Goal: Task Accomplishment & Management: Use online tool/utility

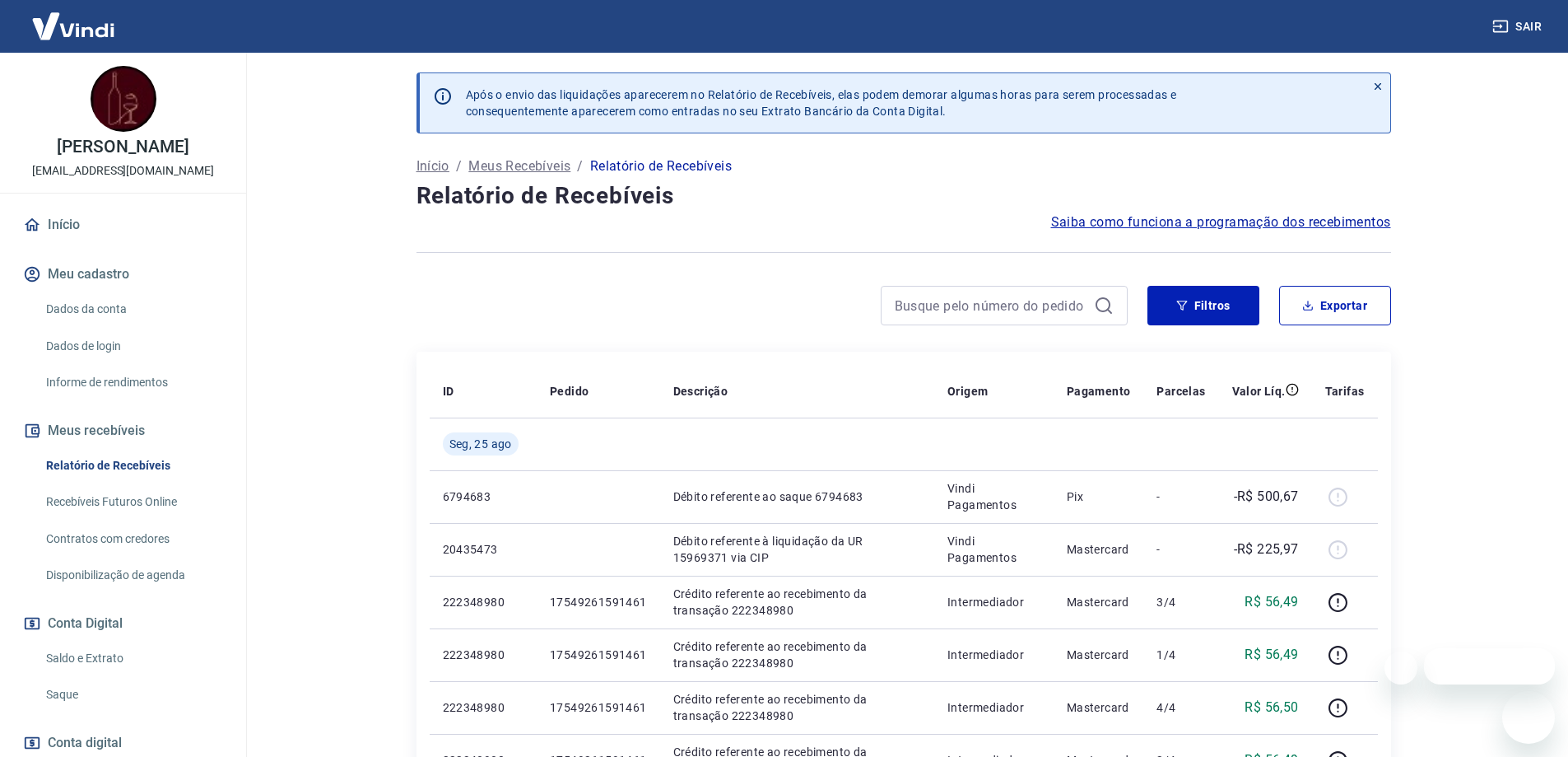
scroll to position [165, 0]
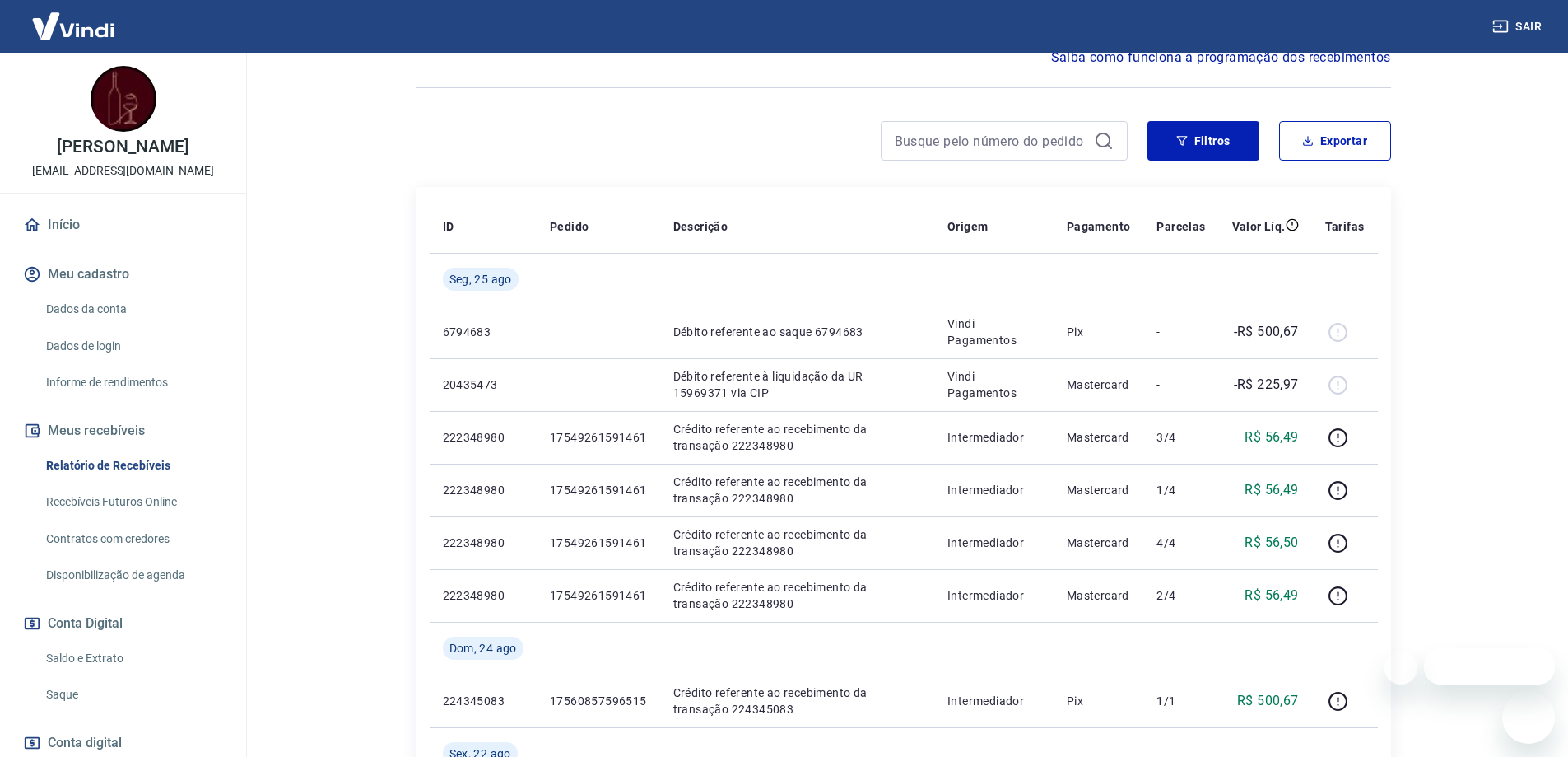
click at [75, 676] on link "Saldo e Extrato" at bounding box center [132, 657] width 187 height 34
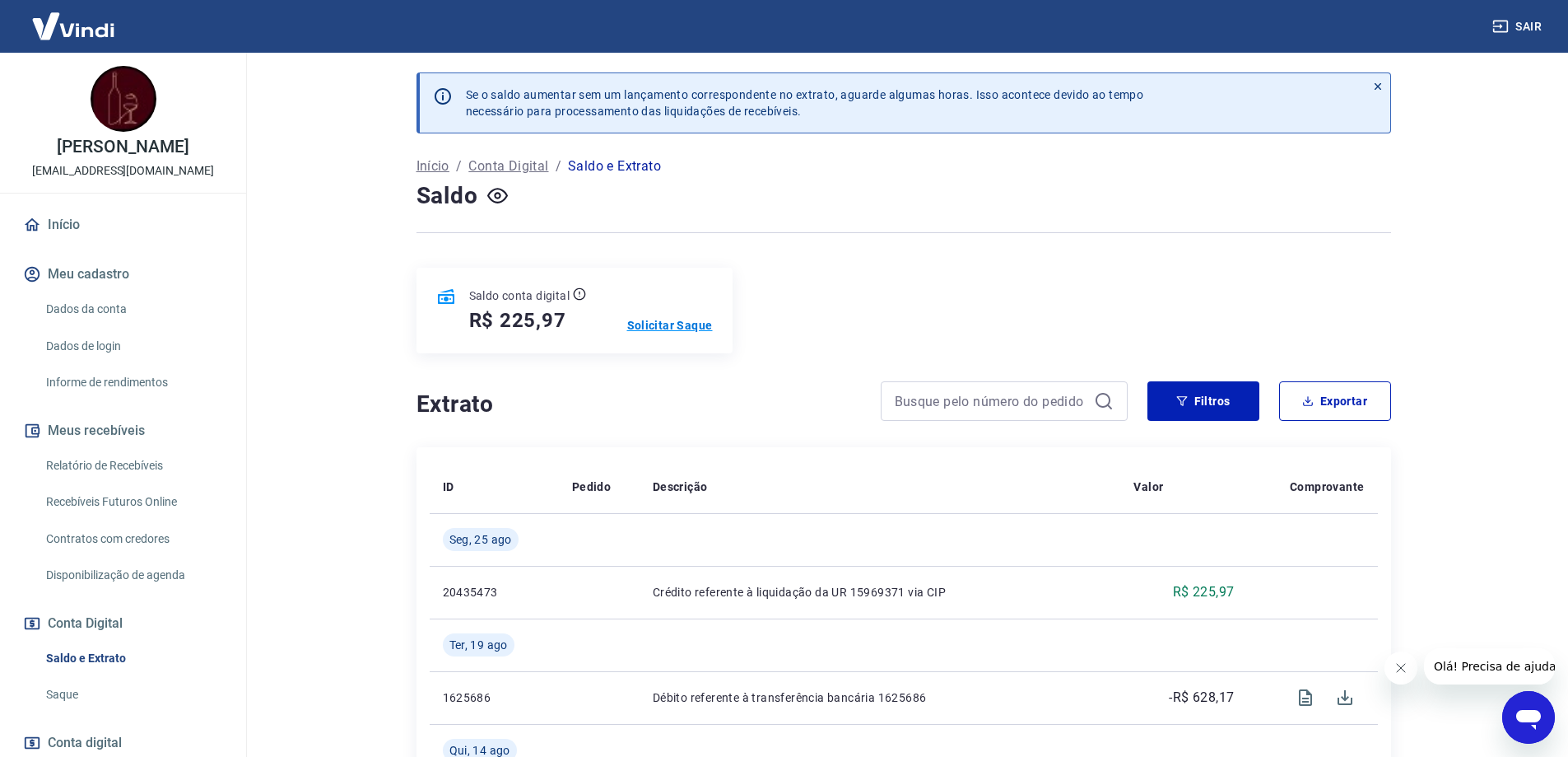
click at [677, 326] on p "Solicitar Saque" at bounding box center [670, 325] width 85 height 16
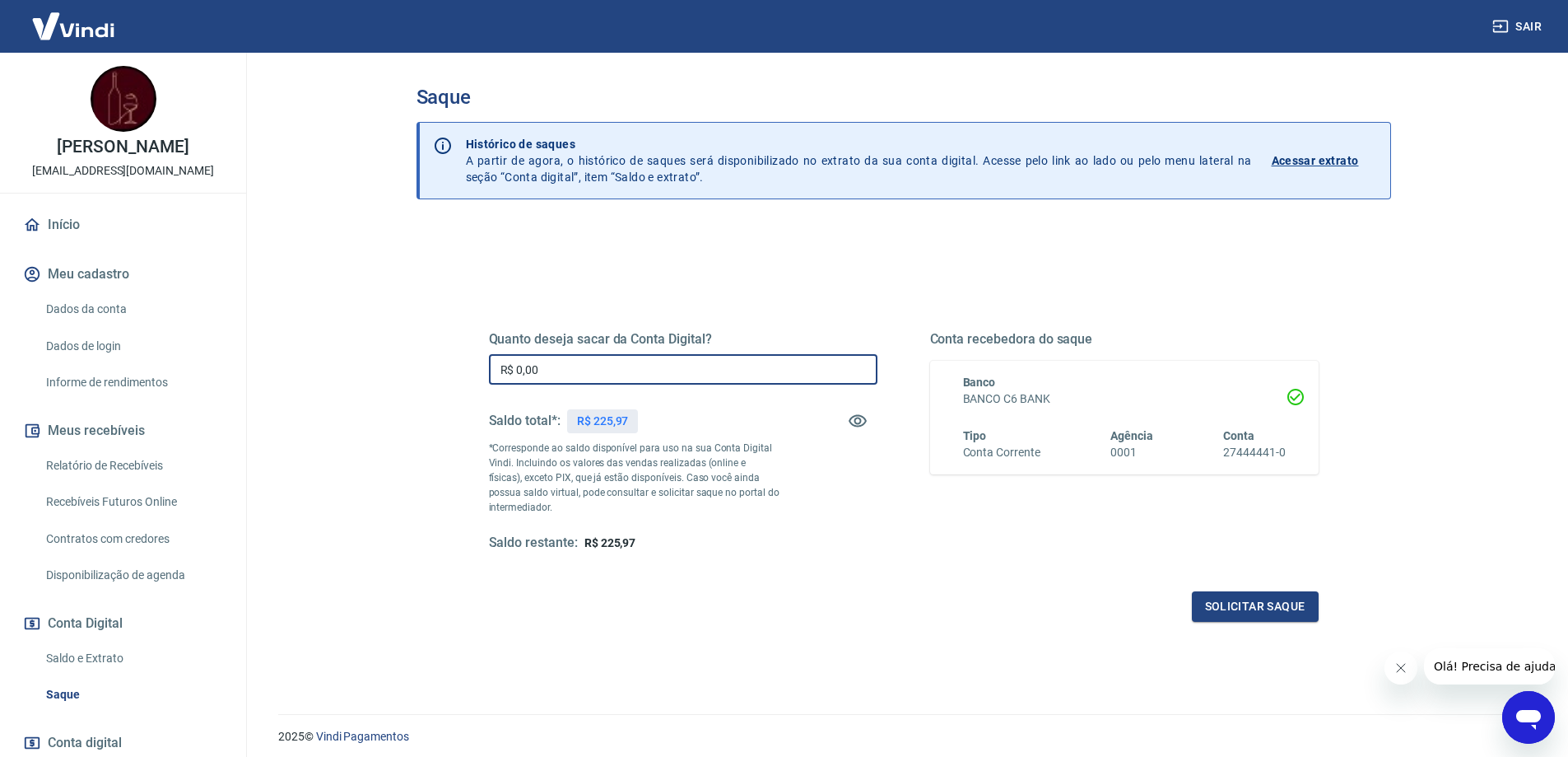
drag, startPoint x: 644, startPoint y: 376, endPoint x: 494, endPoint y: 373, distance: 150.0
click at [494, 373] on input "R$ 0,00" at bounding box center [683, 370] width 389 height 31
type input "R$ 225,97"
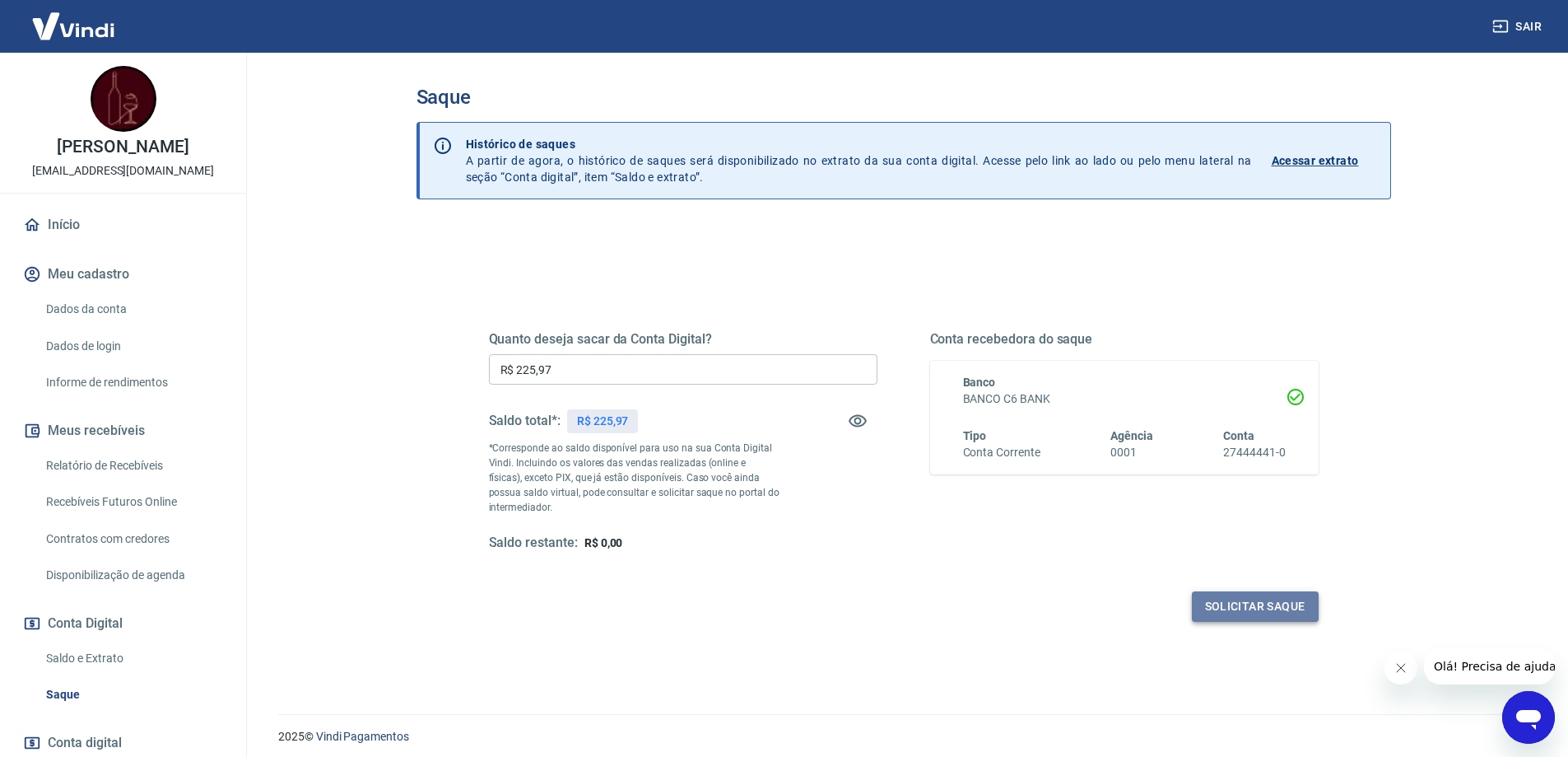
click at [1250, 610] on button "Solicitar saque" at bounding box center [1255, 607] width 126 height 31
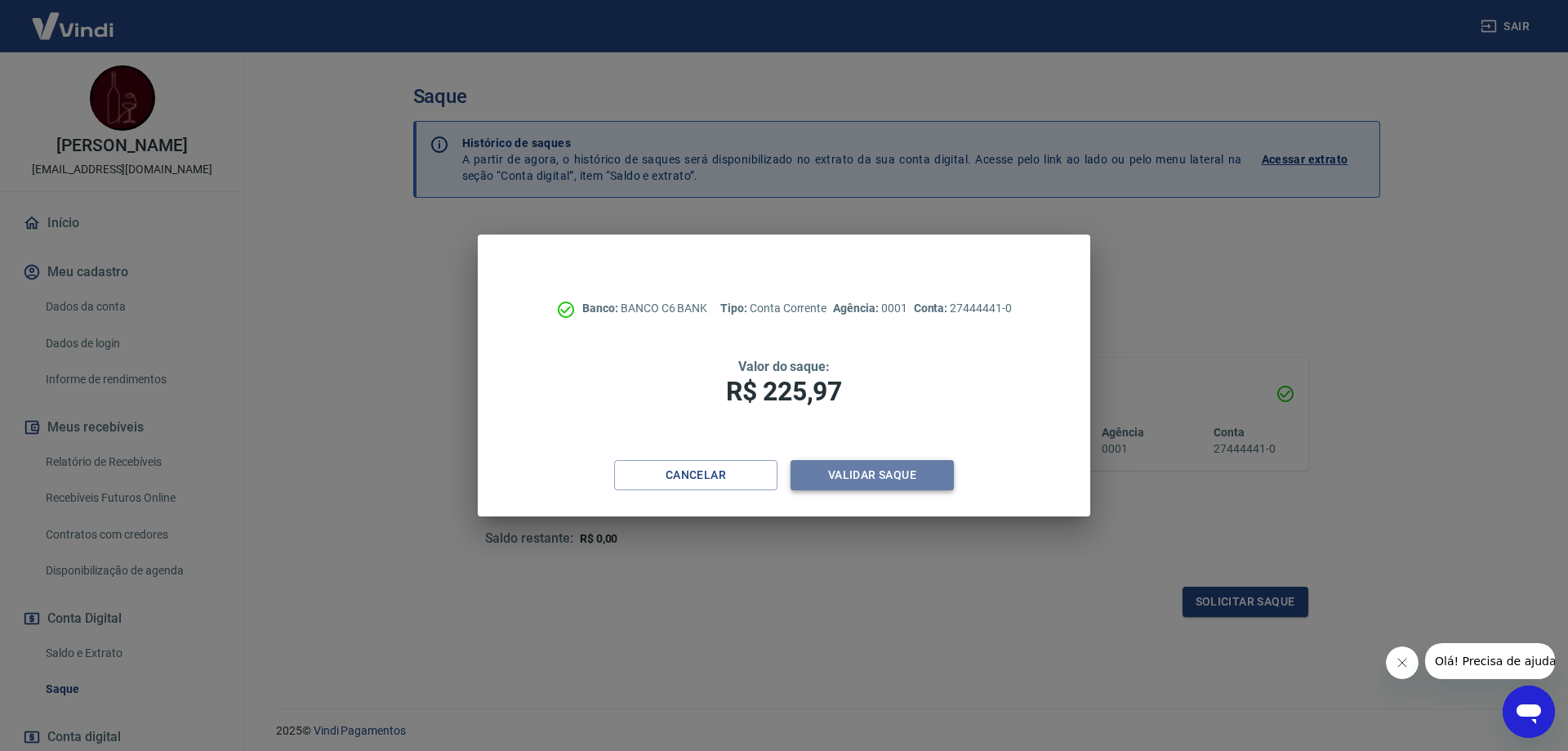
click at [894, 473] on button "Validar saque" at bounding box center [872, 475] width 163 height 30
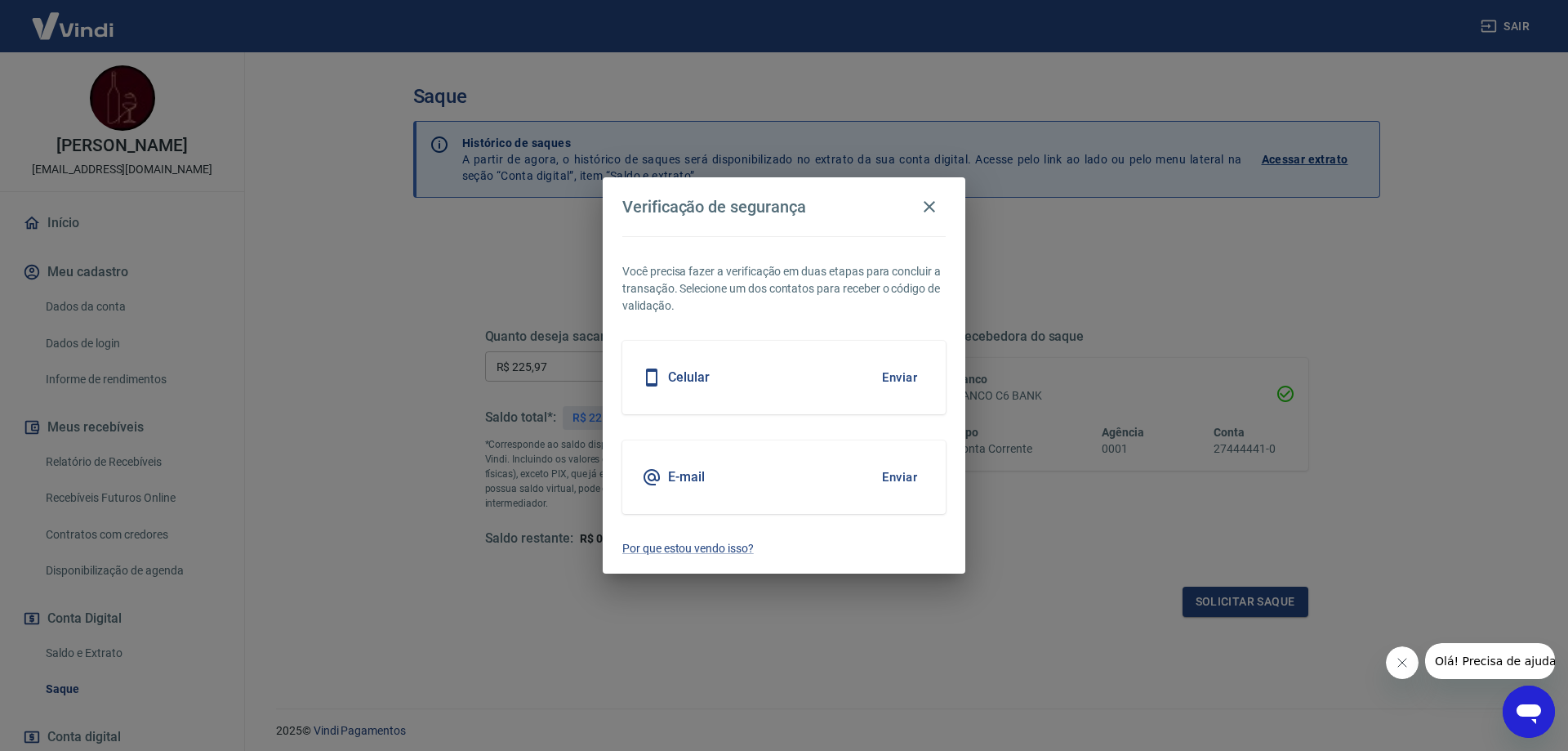
click at [884, 473] on button "Enviar" at bounding box center [900, 477] width 53 height 34
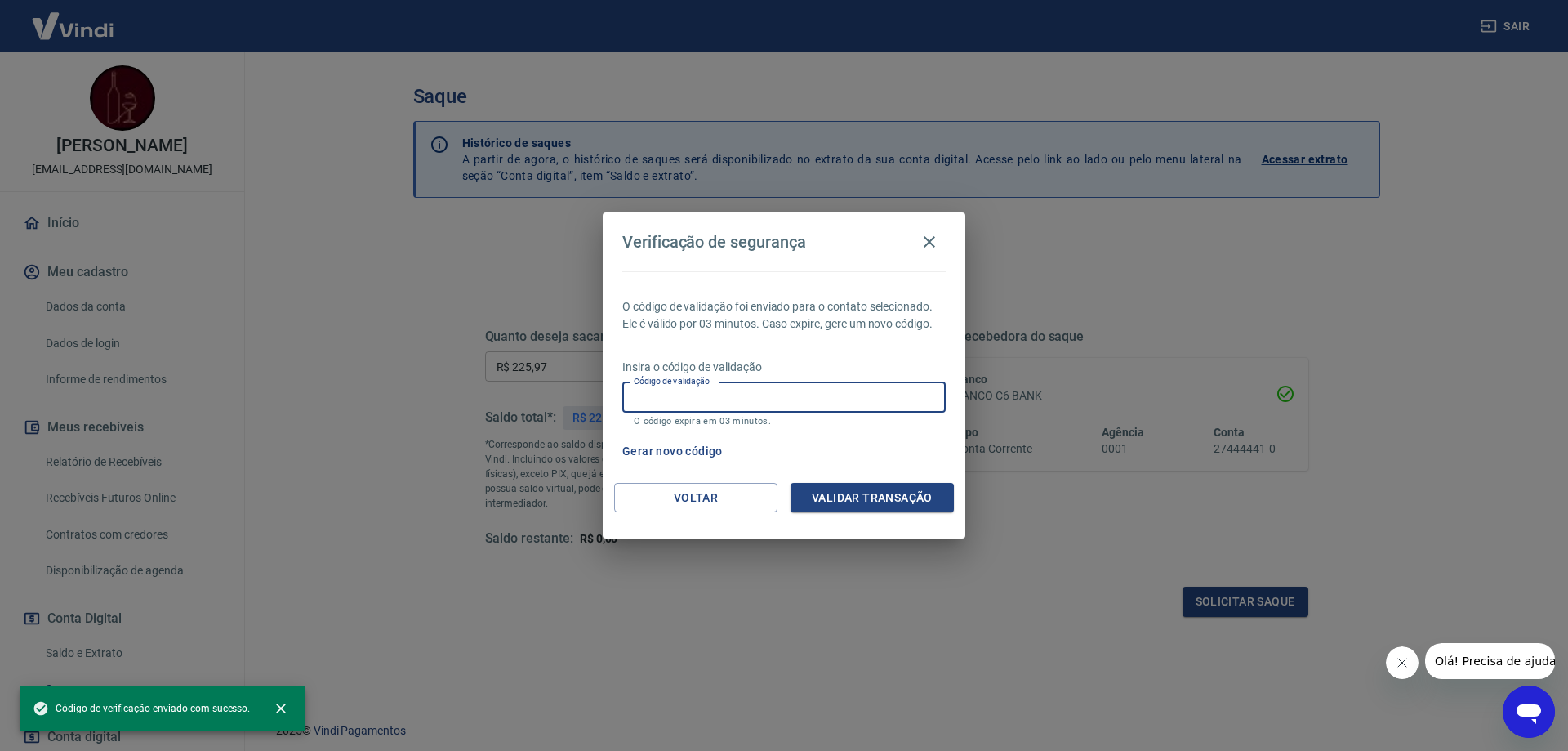
click at [710, 400] on input "Código de validação" at bounding box center [784, 397] width 323 height 30
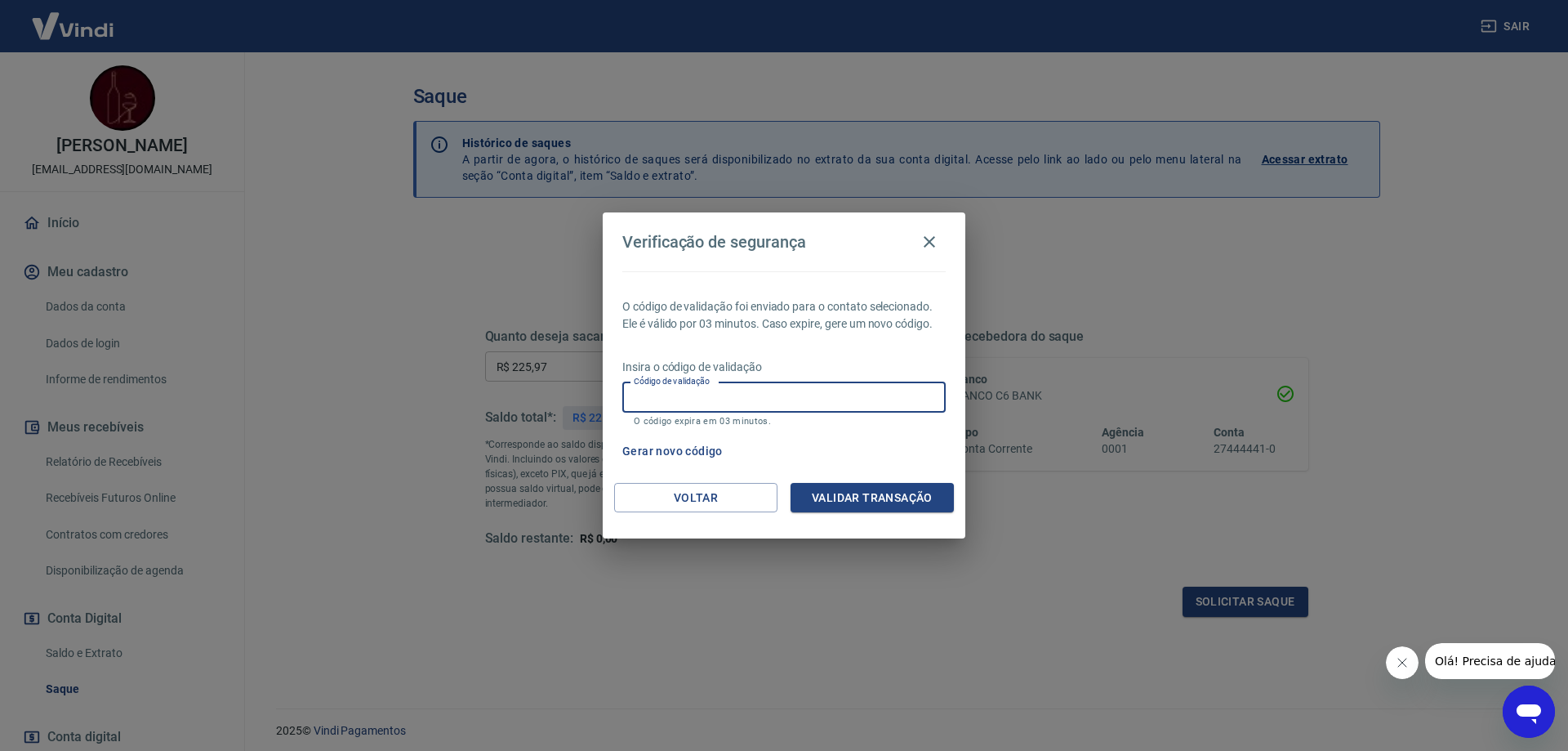
paste input "911771"
type input "911771"
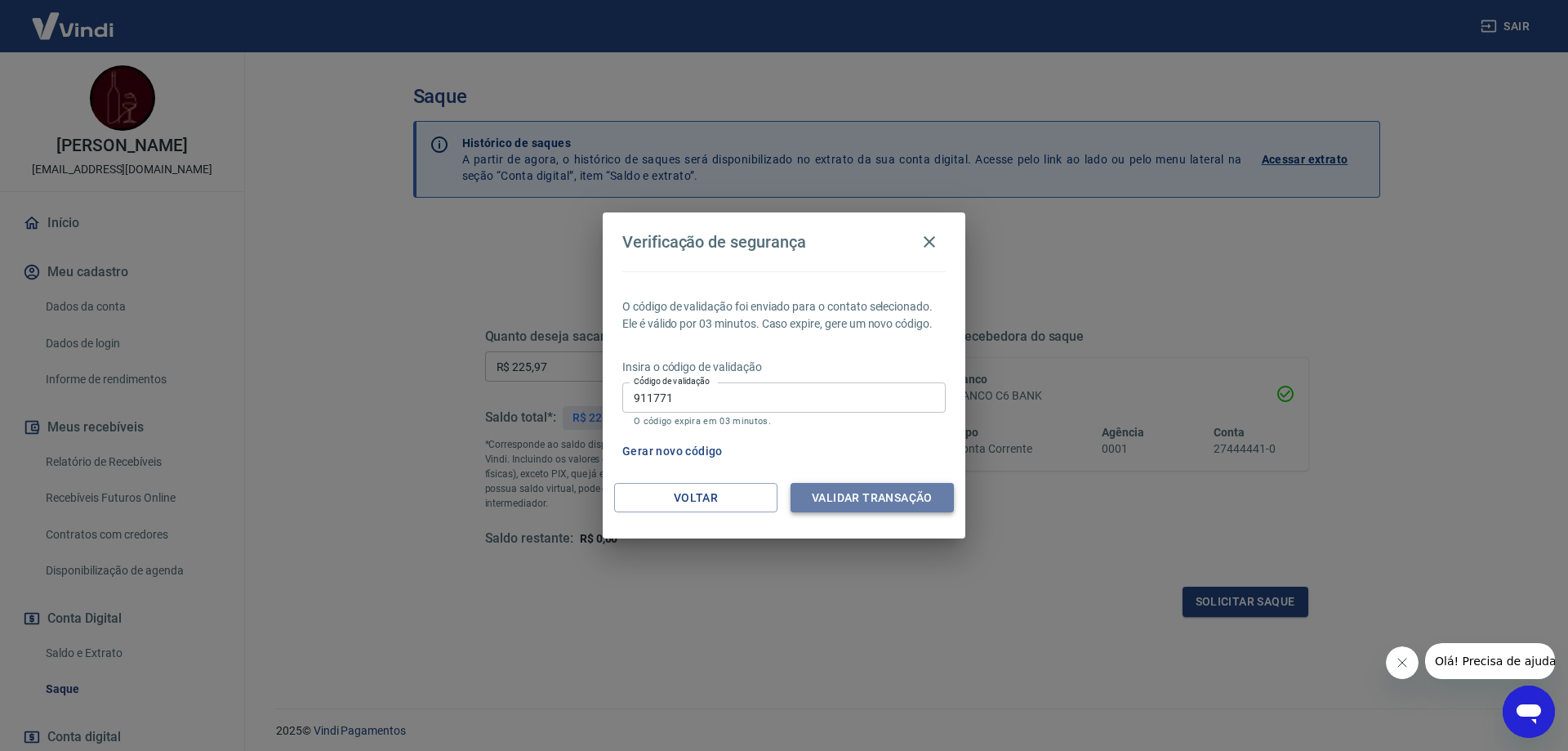
click at [859, 505] on button "Validar transação" at bounding box center [872, 498] width 163 height 30
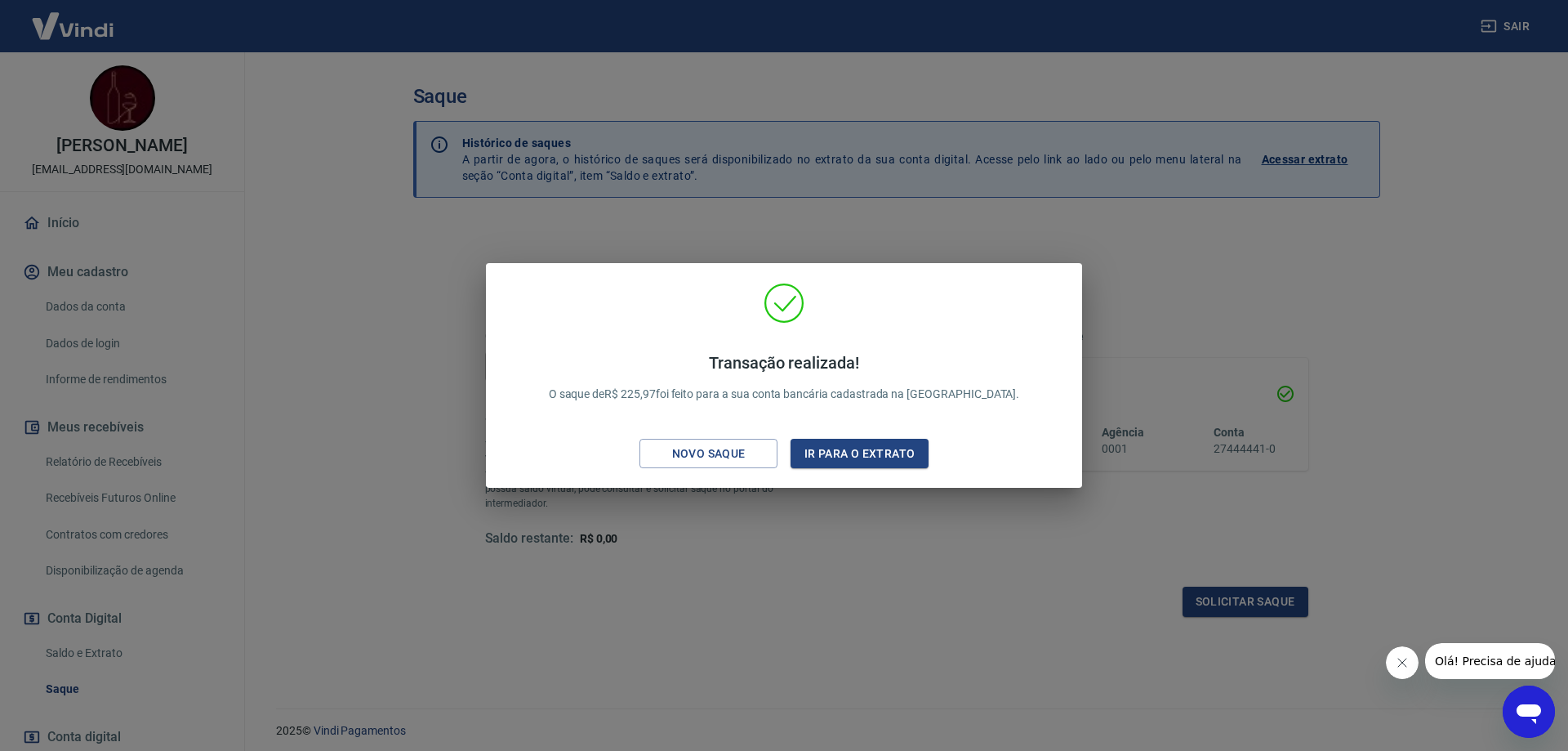
click at [1175, 317] on div "Transação realizada! O saque de R$ 225,97 foi feito para a sua conta bancária c…" at bounding box center [784, 376] width 1568 height 751
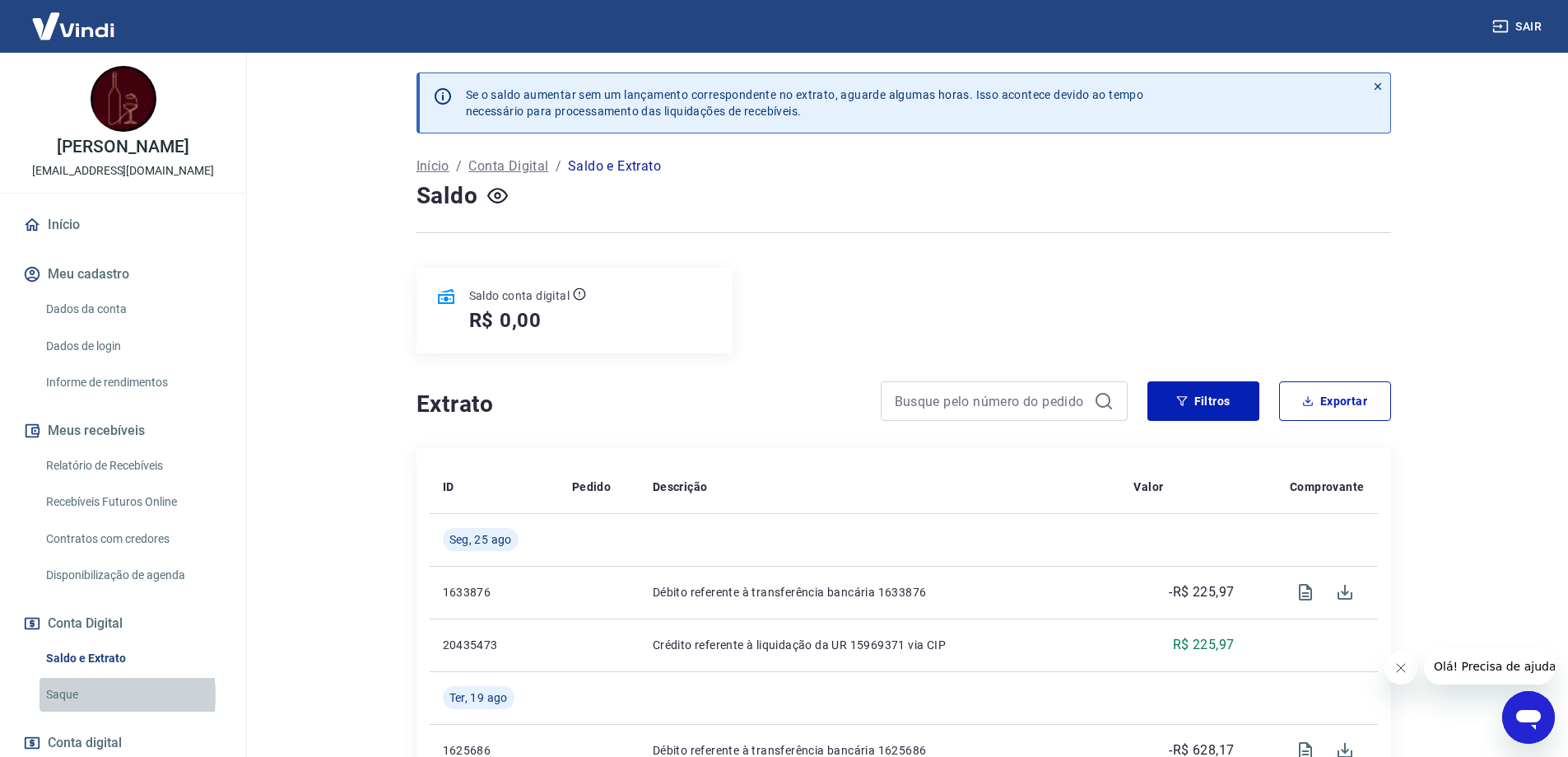
click at [72, 711] on link "Saque" at bounding box center [132, 694] width 187 height 34
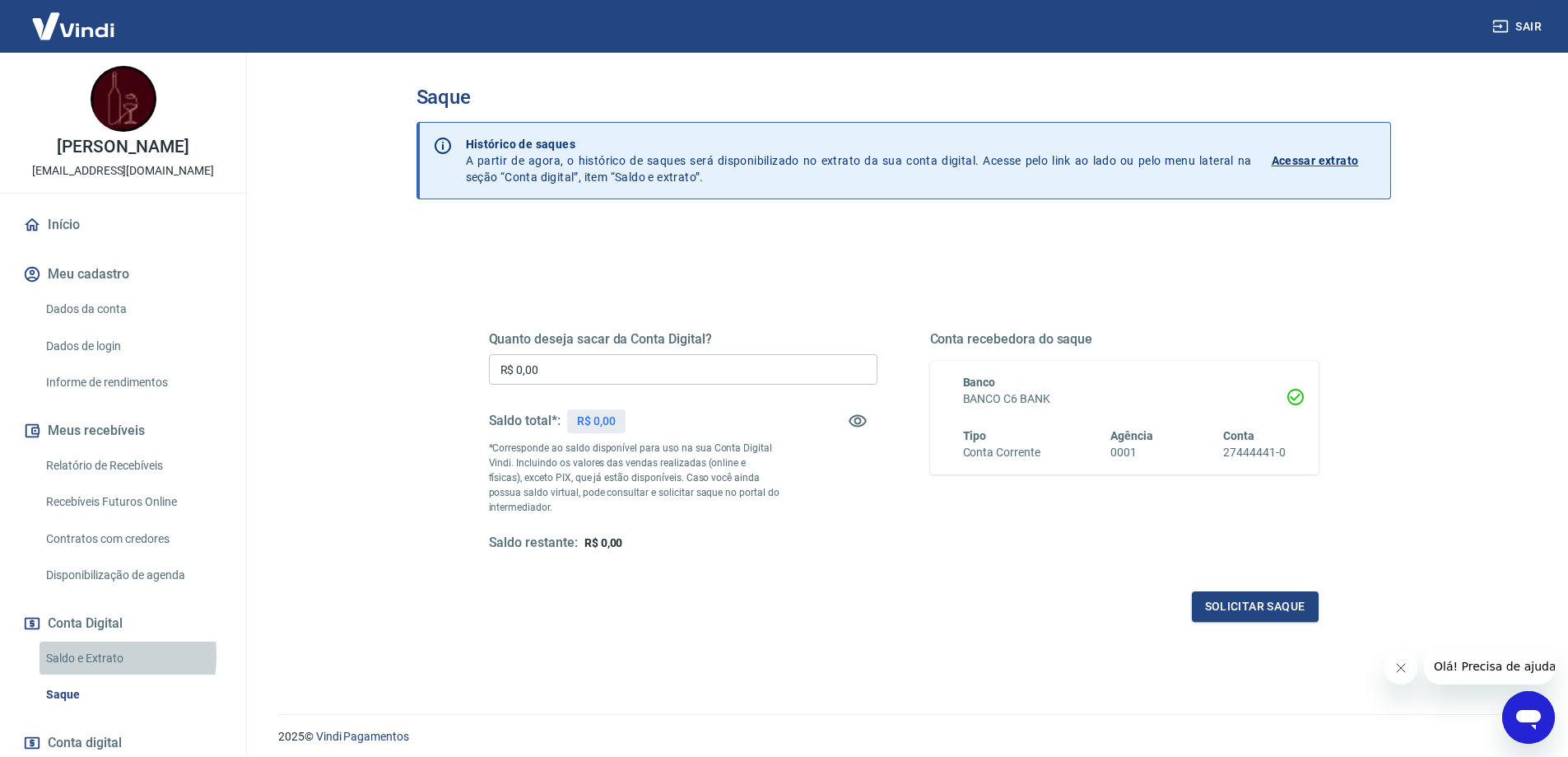
click at [66, 672] on link "Saldo e Extrato" at bounding box center [132, 657] width 187 height 34
